Goal: Transaction & Acquisition: Obtain resource

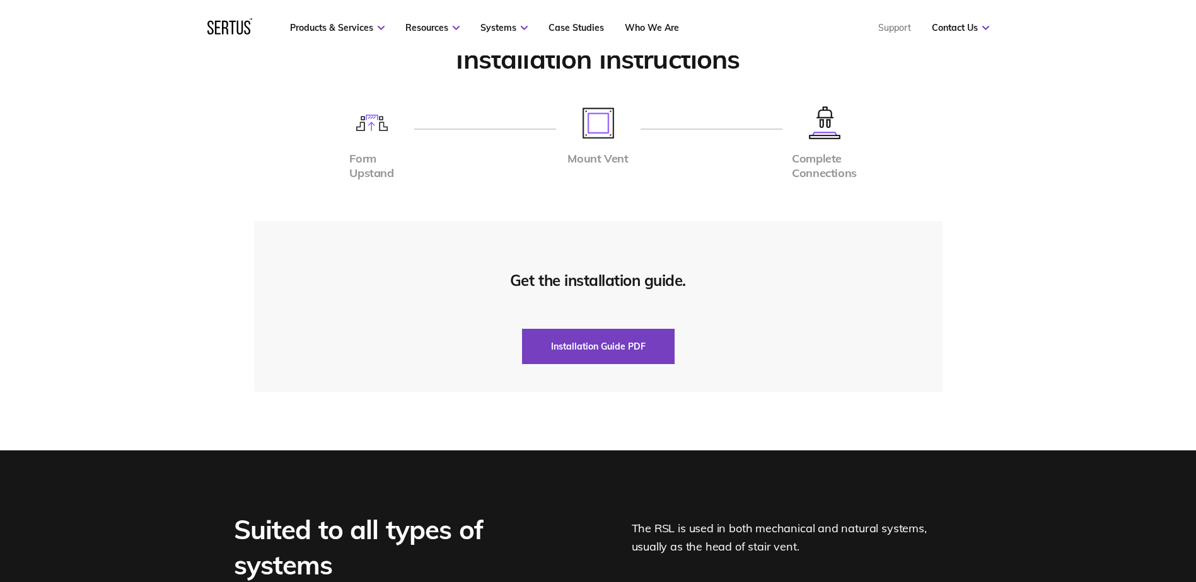
scroll to position [2962, 0]
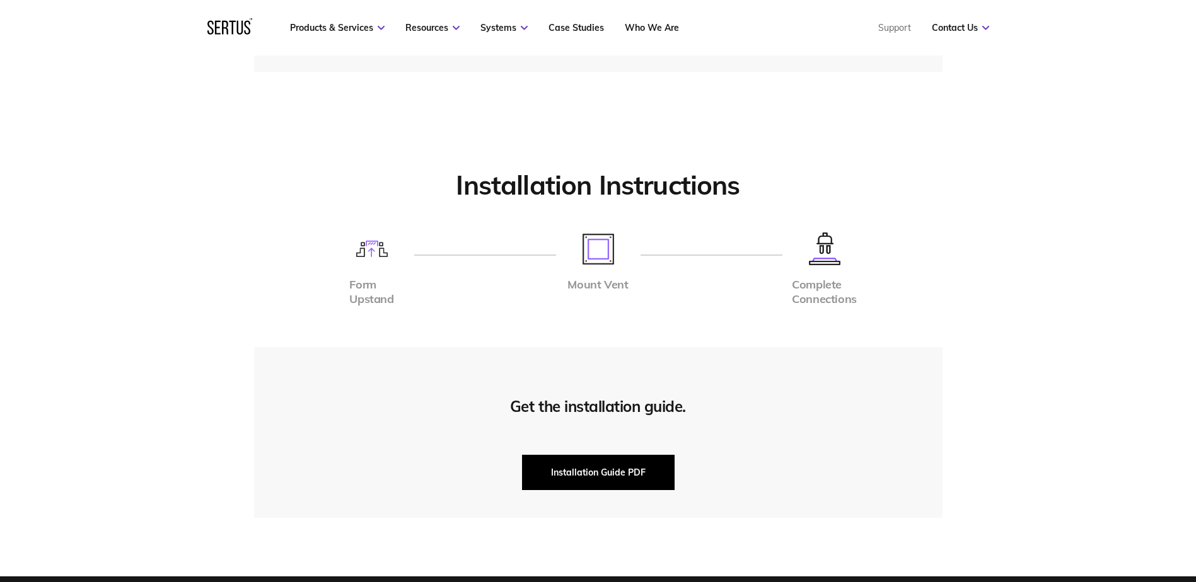
click at [609, 468] on button "Installation Guide PDF" at bounding box center [598, 472] width 153 height 35
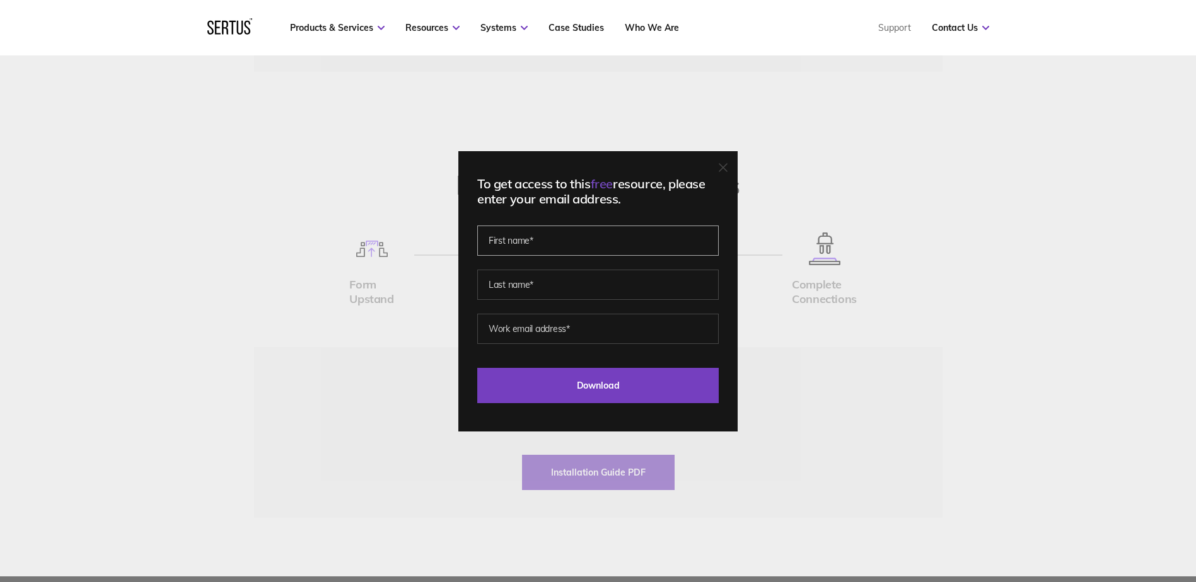
click at [521, 242] on input "text" at bounding box center [597, 241] width 241 height 30
type input "[PERSON_NAME]"
type input "[EMAIL_ADDRESS][DOMAIN_NAME]"
drag, startPoint x: 601, startPoint y: 331, endPoint x: 461, endPoint y: 332, distance: 139.3
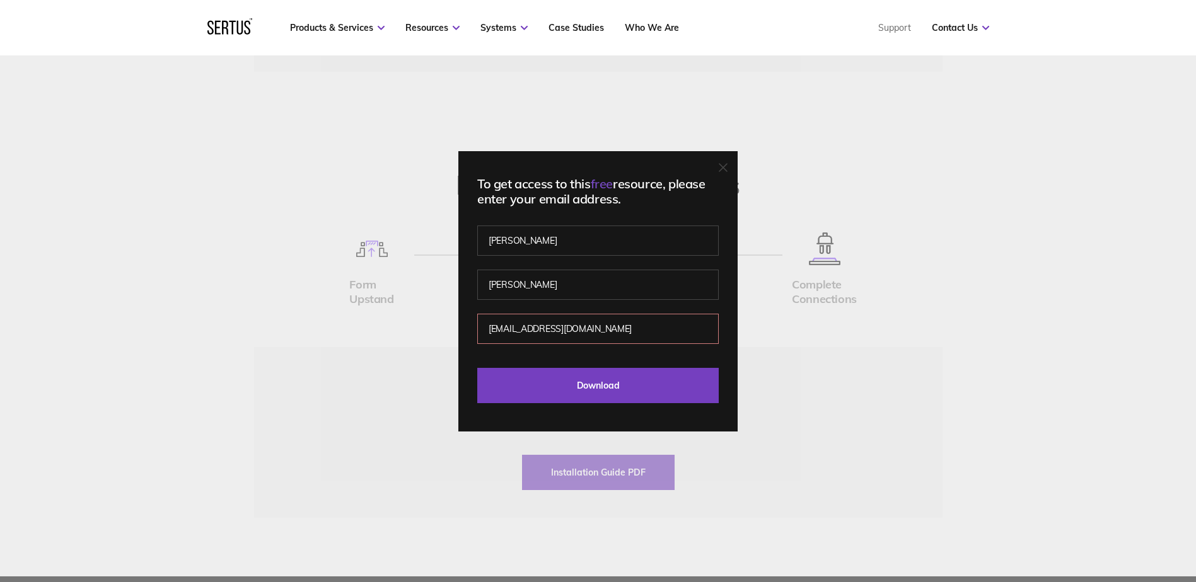
click at [461, 332] on div "To get access to this free resource, please enter your email address. [PERSON_N…" at bounding box center [598, 291] width 1196 height 582
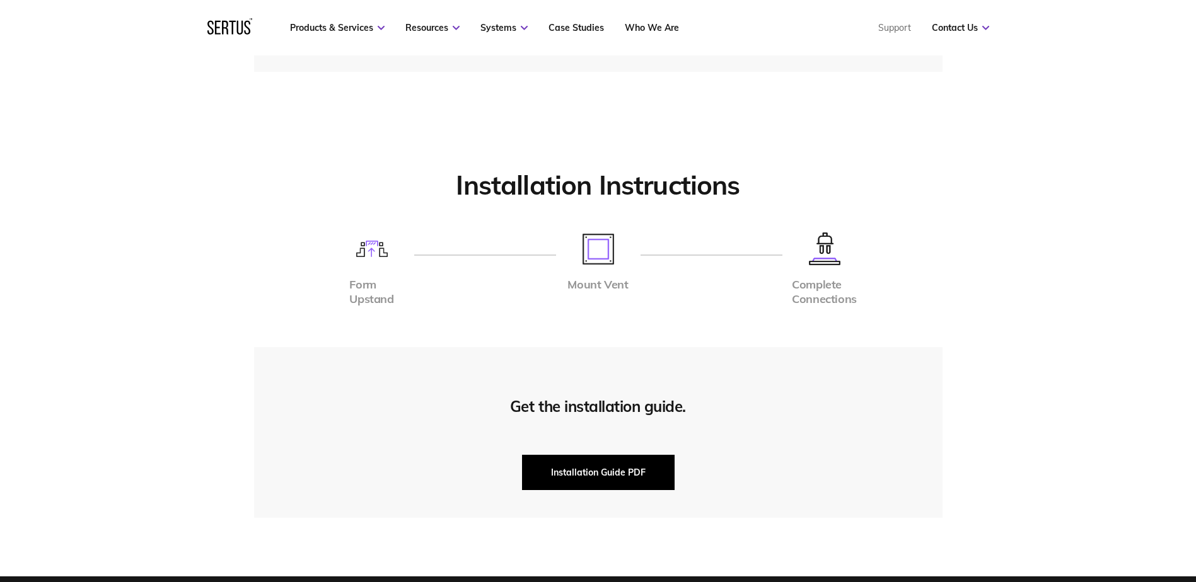
click at [597, 465] on button "Installation Guide PDF" at bounding box center [598, 472] width 153 height 35
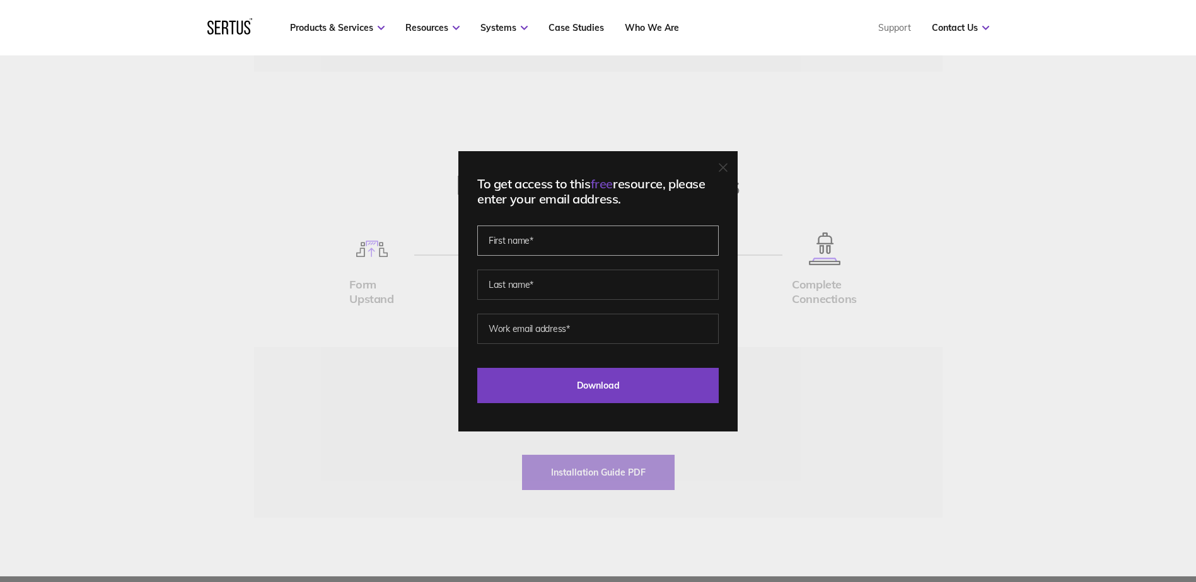
click at [541, 237] on input "text" at bounding box center [597, 241] width 241 height 30
type input "[PERSON_NAME]"
type input "[EMAIL_ADDRESS][DOMAIN_NAME]"
drag, startPoint x: 589, startPoint y: 331, endPoint x: 492, endPoint y: 335, distance: 97.8
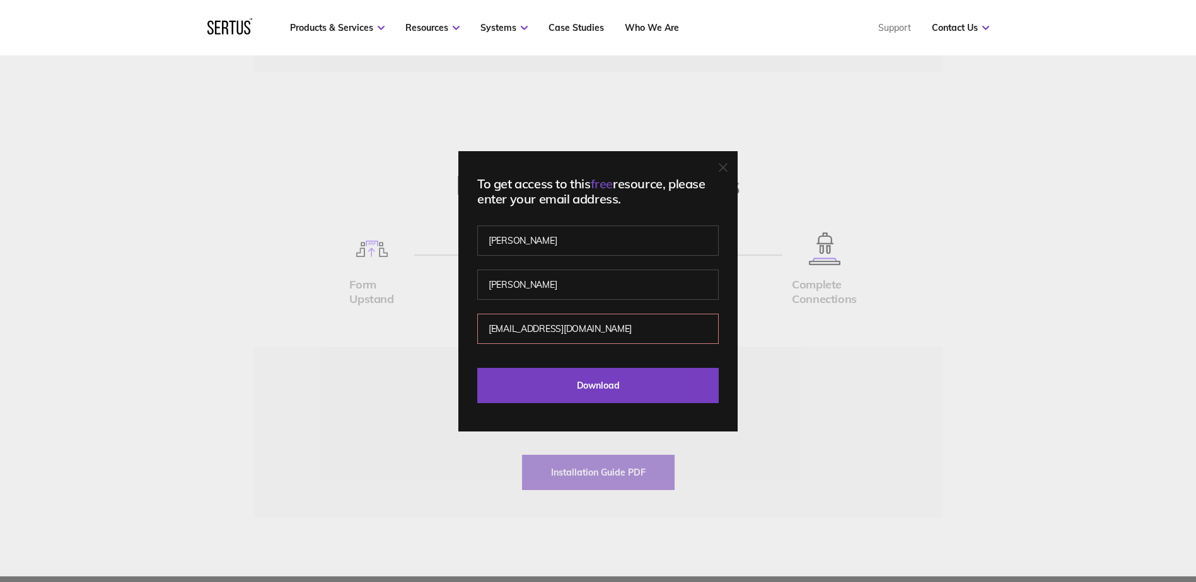
click at [492, 335] on input "[EMAIL_ADDRESS][DOMAIN_NAME]" at bounding box center [597, 329] width 241 height 30
type input "[PERSON_NAME][EMAIL_ADDRESS][PERSON_NAME][DOMAIN_NAME]"
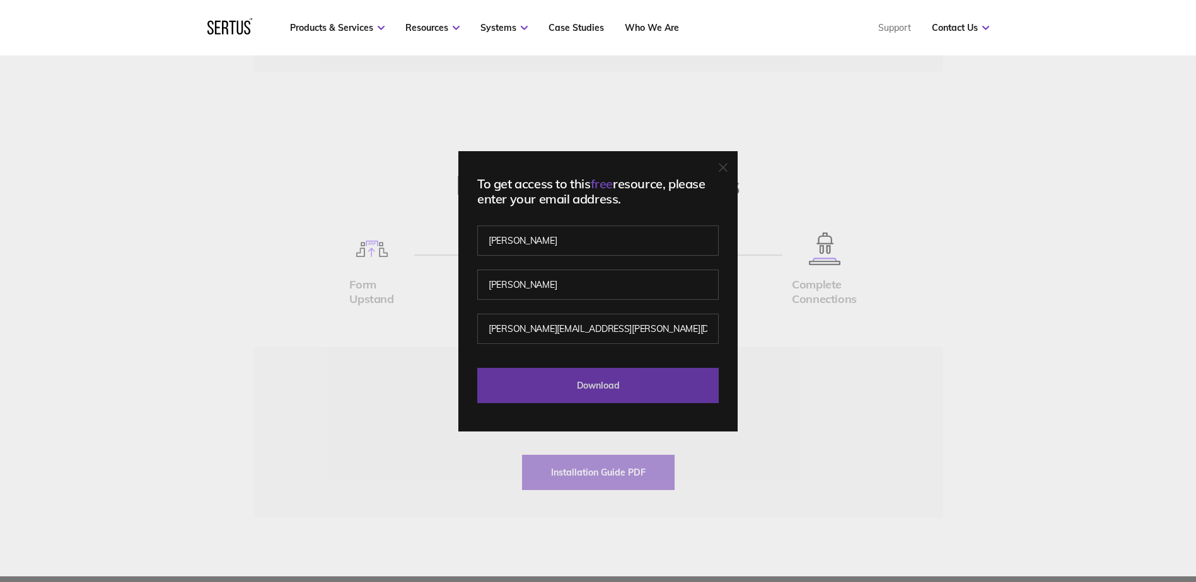
click at [600, 381] on input "Download" at bounding box center [597, 385] width 241 height 35
